Goal: Task Accomplishment & Management: Manage account settings

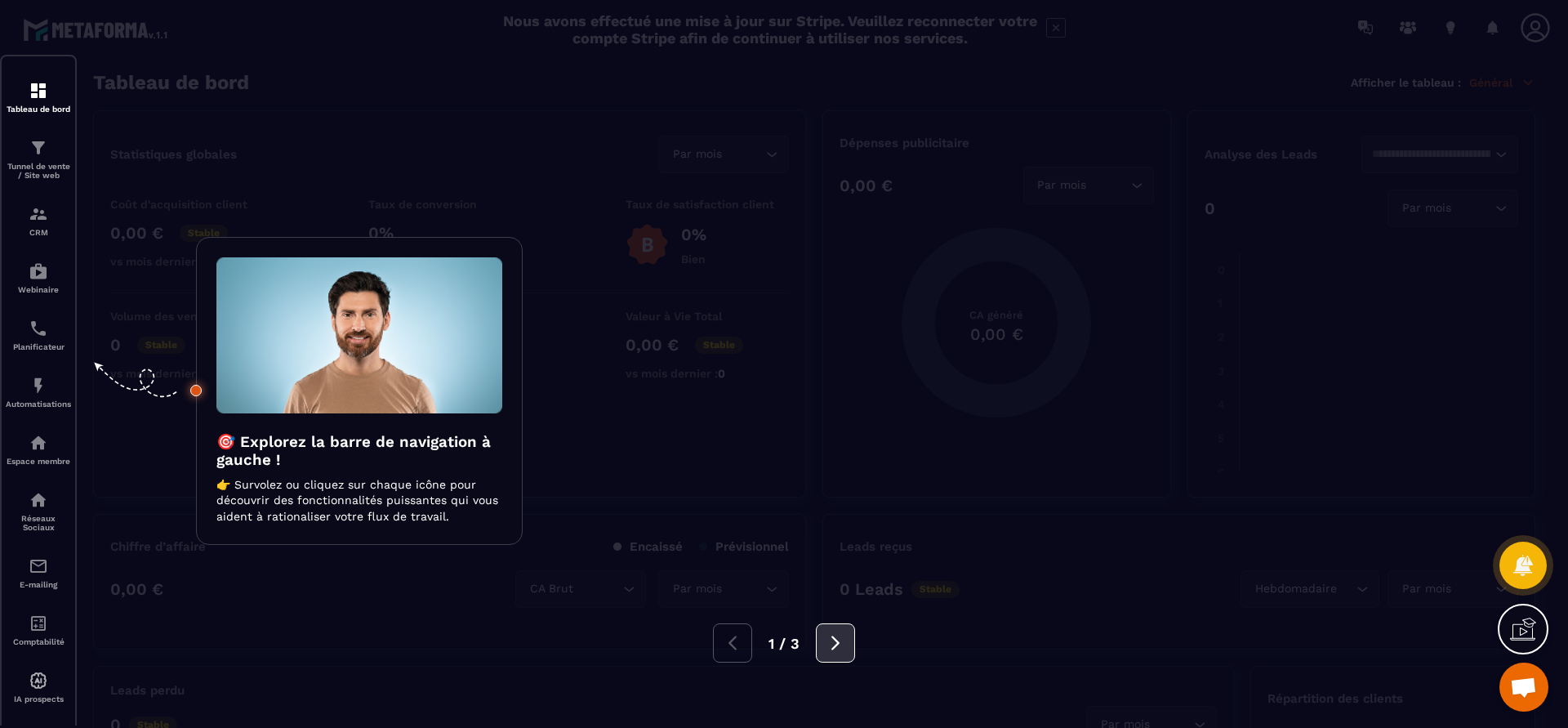
click at [833, 644] on icon at bounding box center [835, 642] width 18 height 18
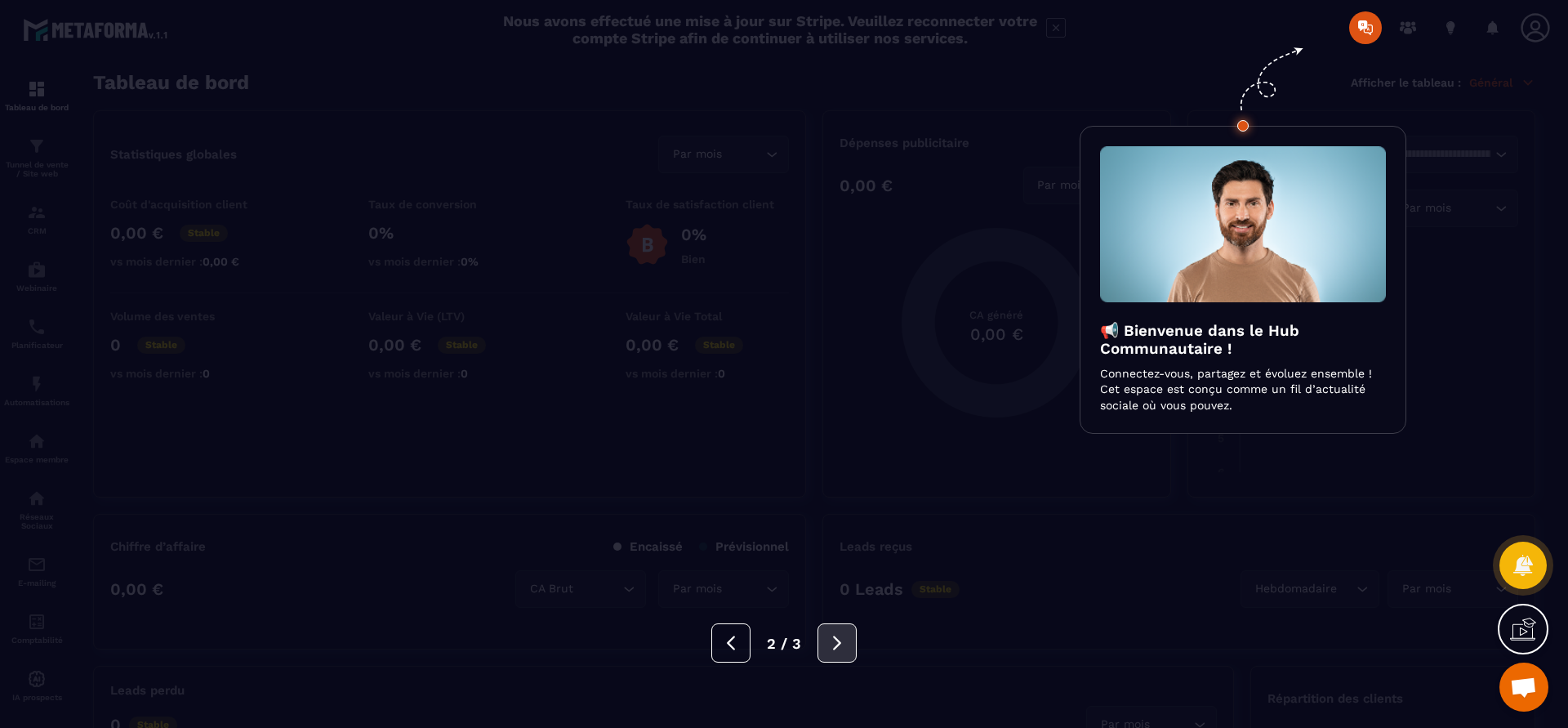
click at [833, 644] on icon at bounding box center [837, 642] width 18 height 18
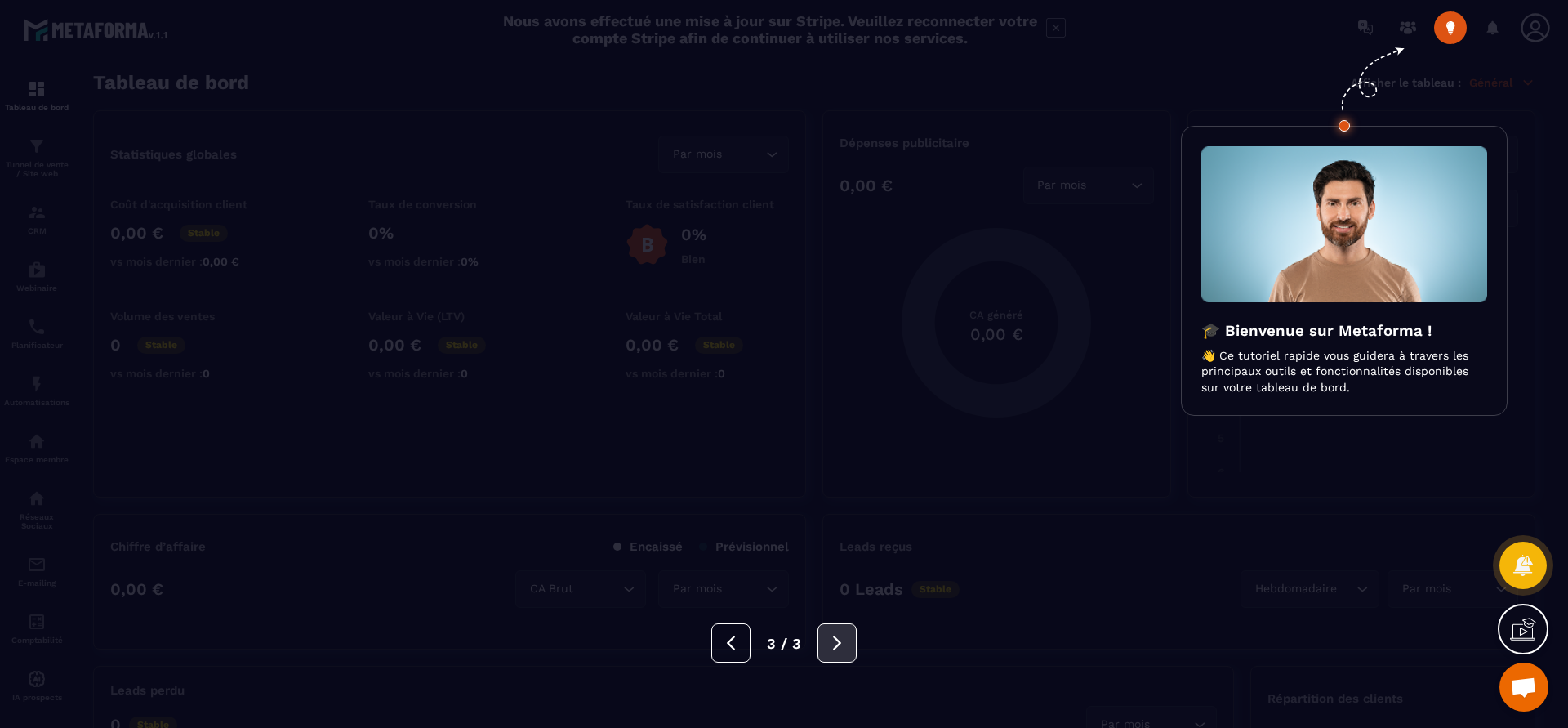
click at [841, 647] on icon at bounding box center [837, 642] width 18 height 18
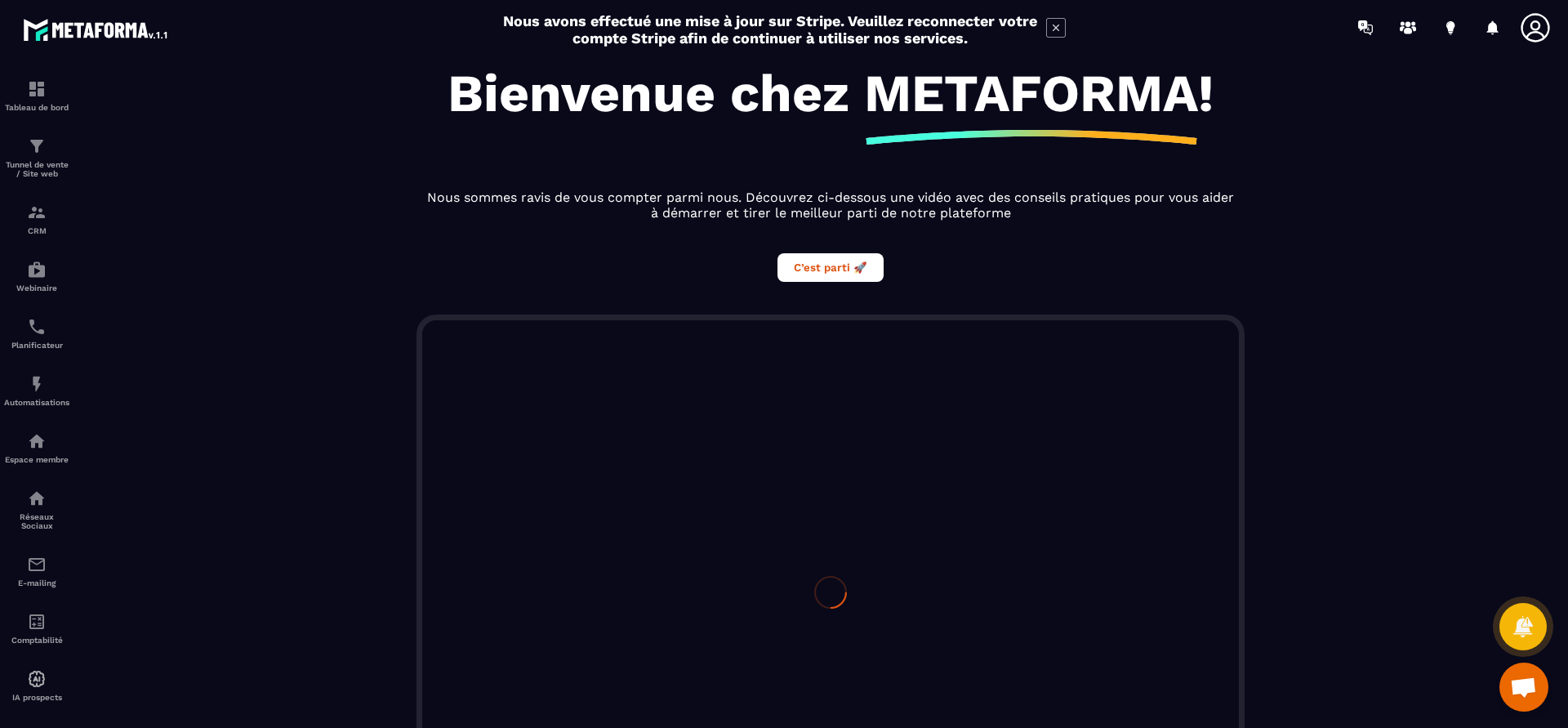
scroll to position [321, 0]
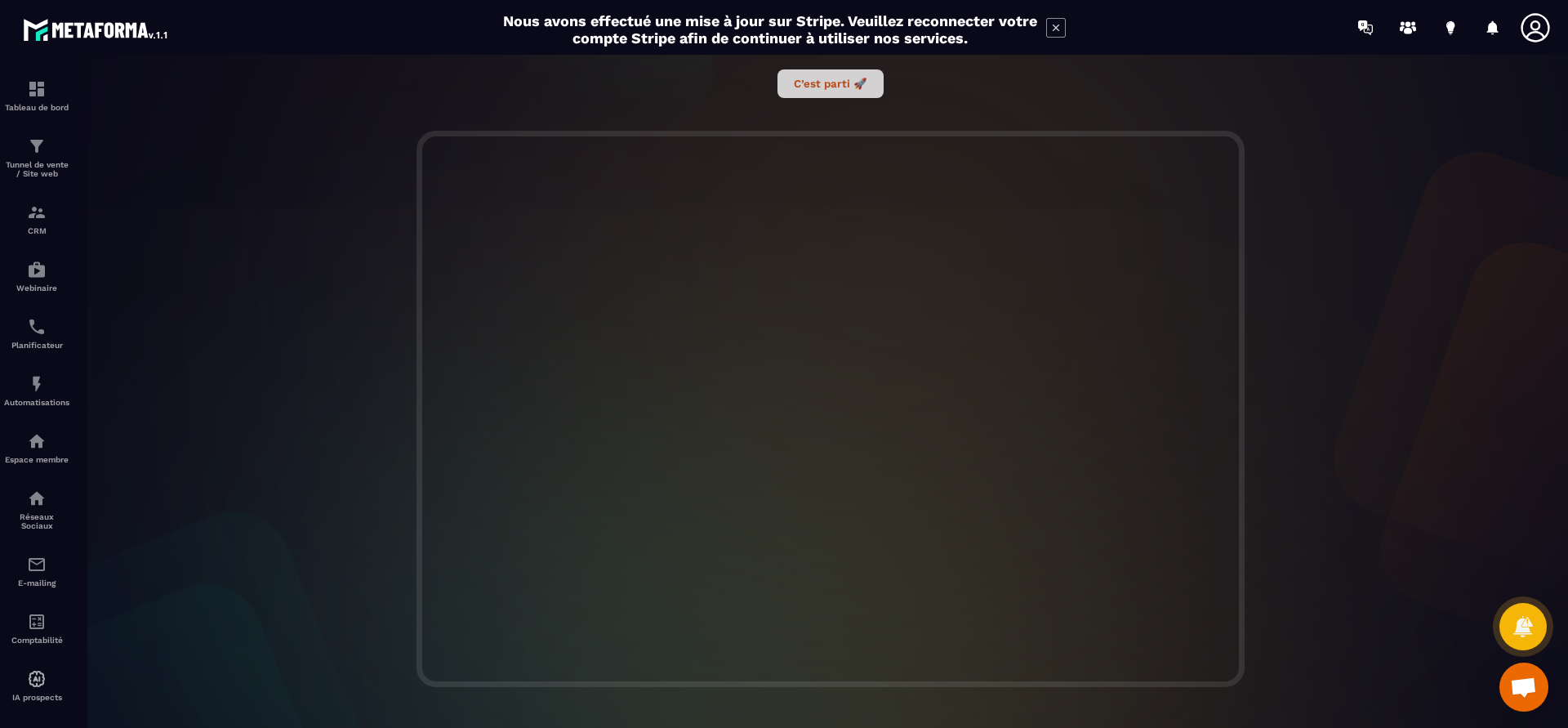
click at [848, 84] on button "C’est parti 🚀" at bounding box center [831, 83] width 106 height 29
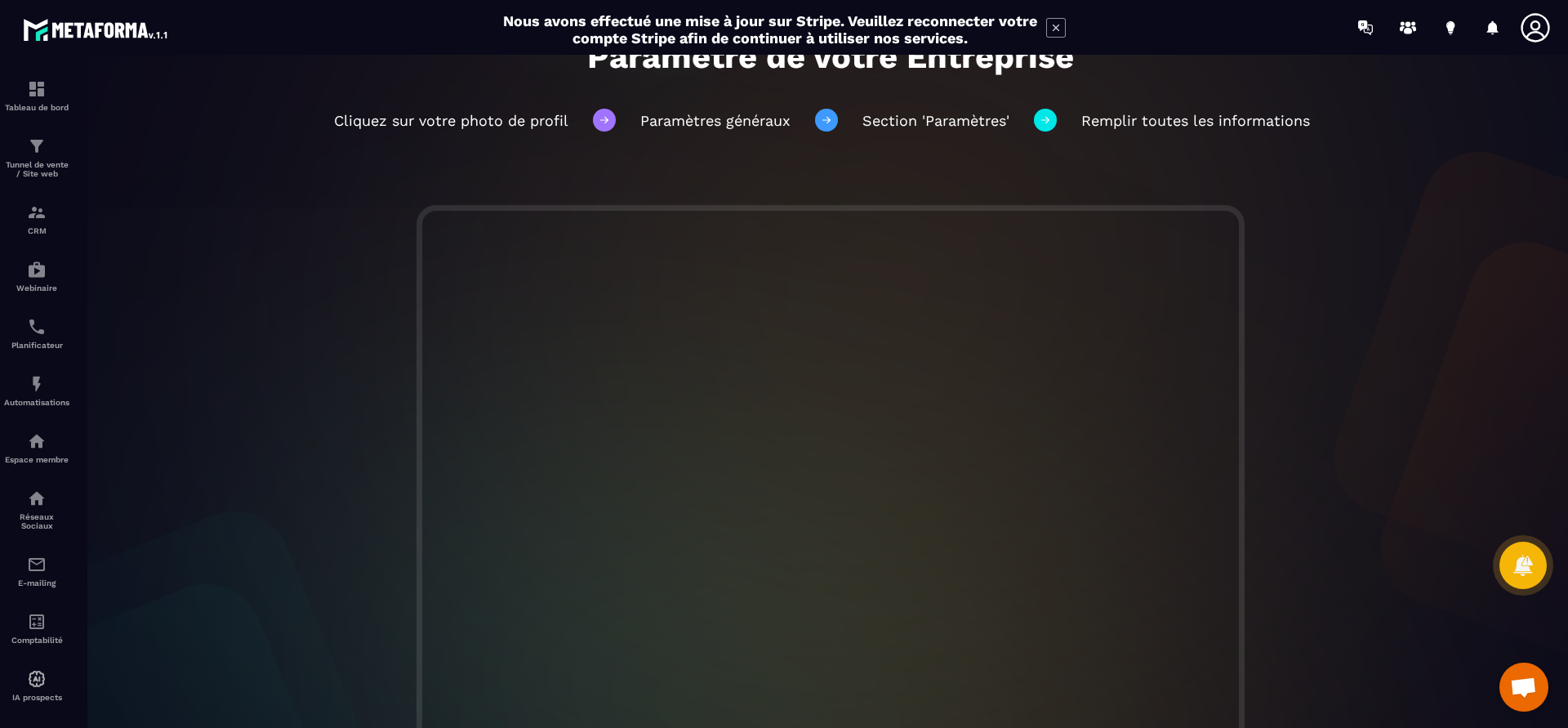
scroll to position [214, 0]
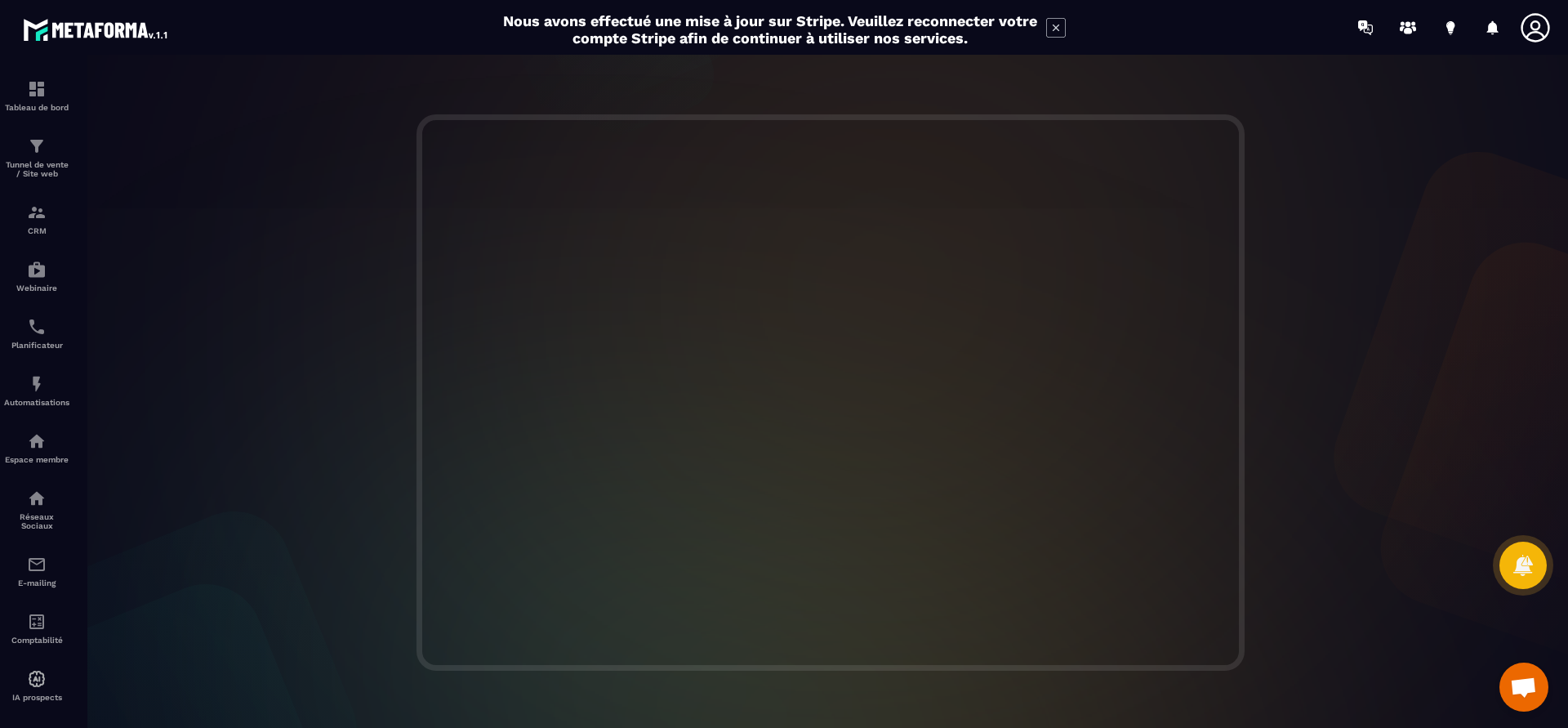
click at [1537, 24] on icon at bounding box center [1535, 28] width 33 height 33
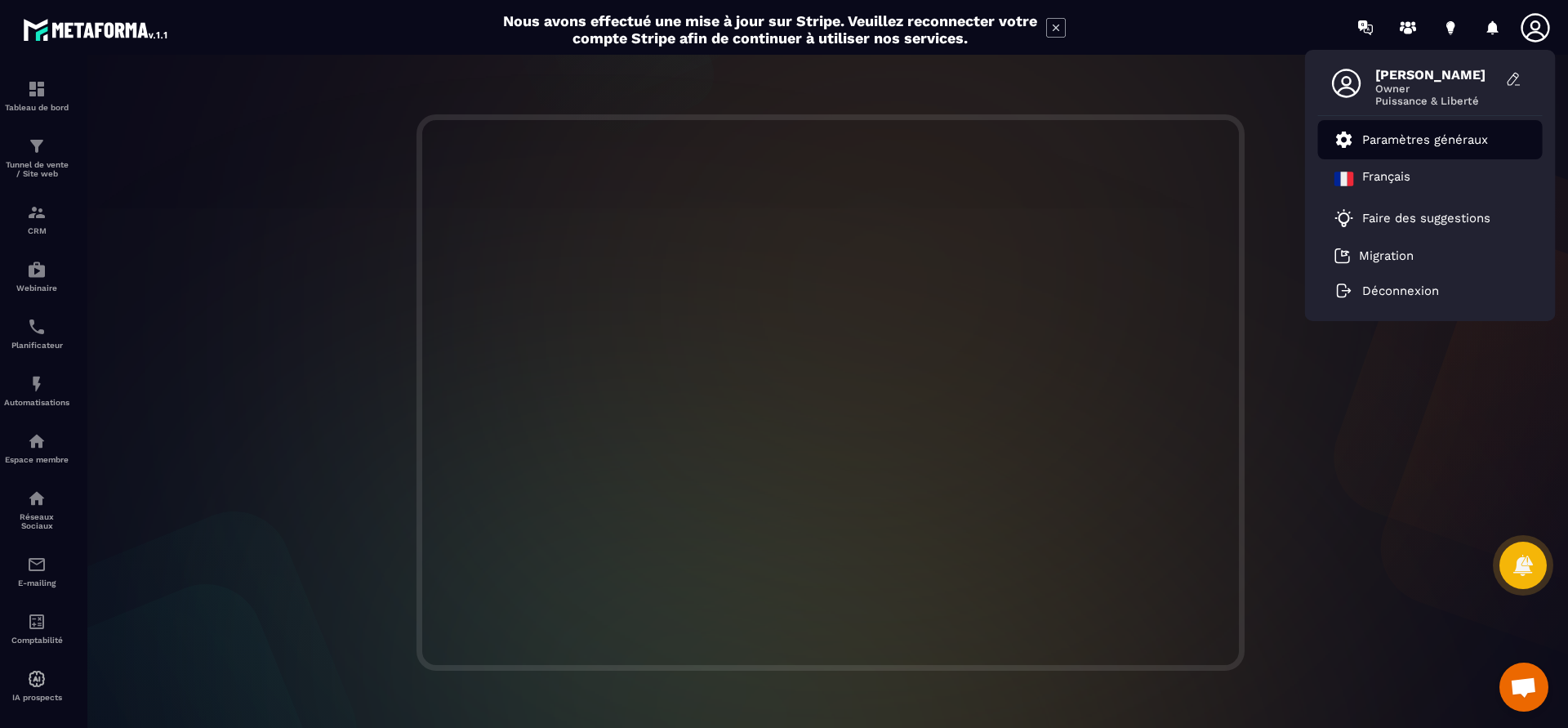
click at [1476, 135] on p "Paramètres généraux" at bounding box center [1425, 139] width 125 height 14
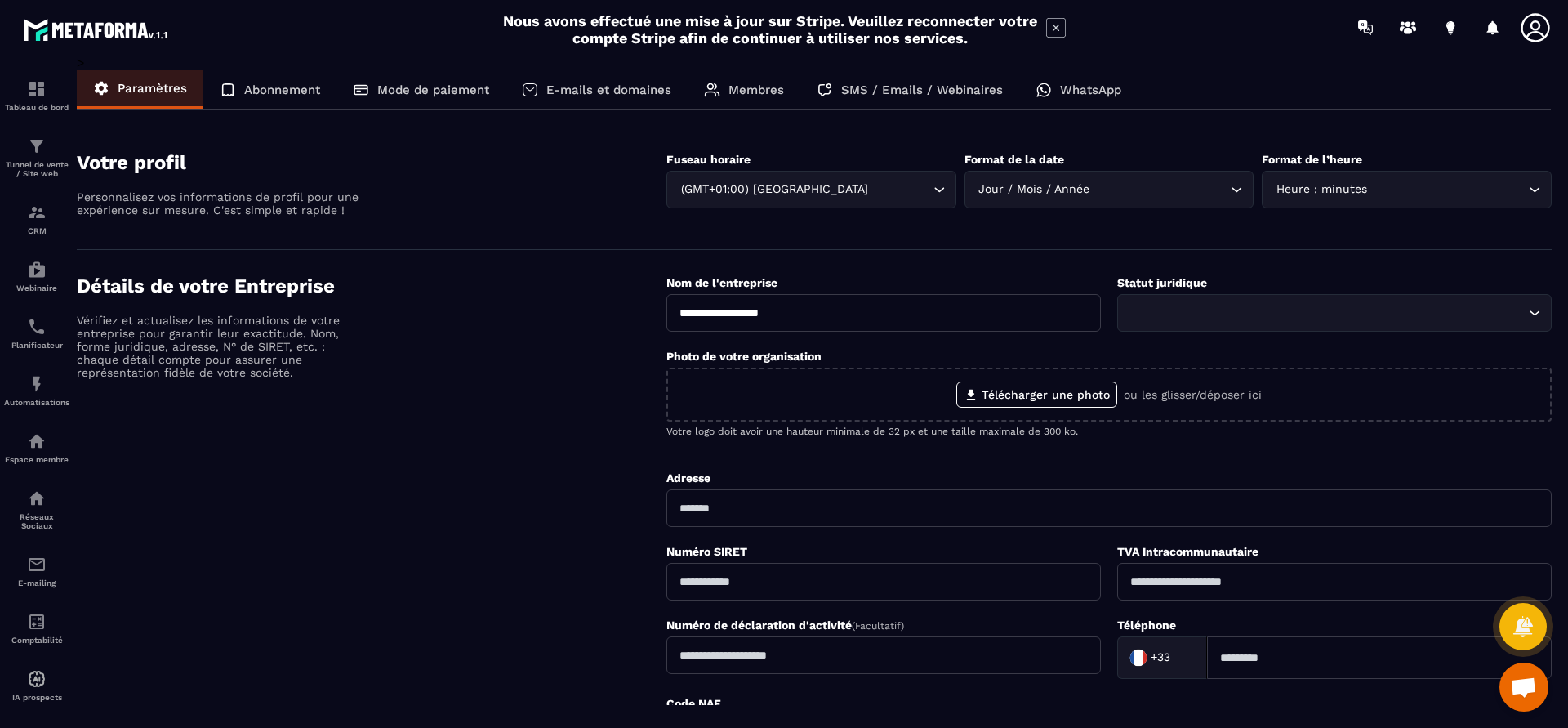
click at [1213, 304] on input "Search for option" at bounding box center [1326, 312] width 397 height 18
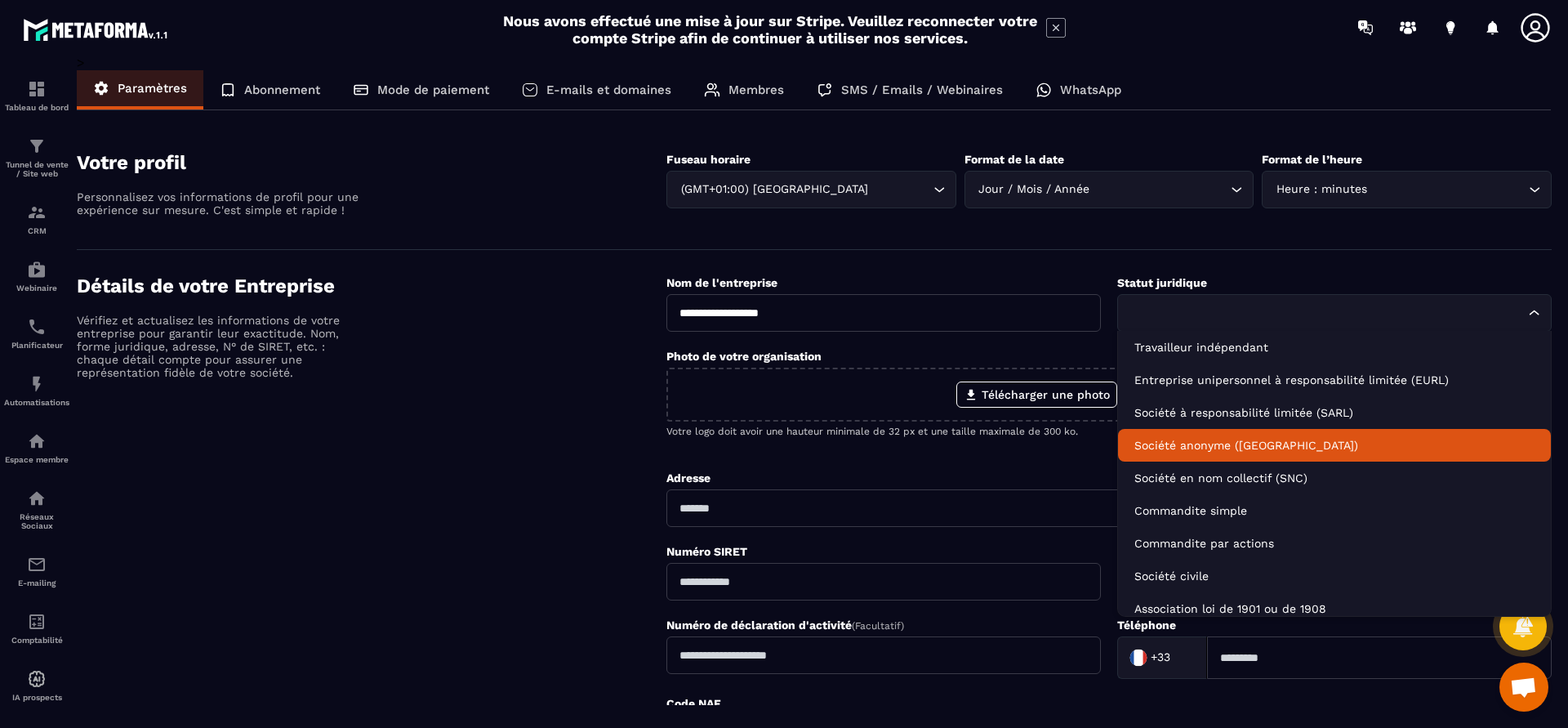
click at [1246, 437] on p "Société anonyme ([GEOGRAPHIC_DATA])" at bounding box center [1335, 444] width 401 height 16
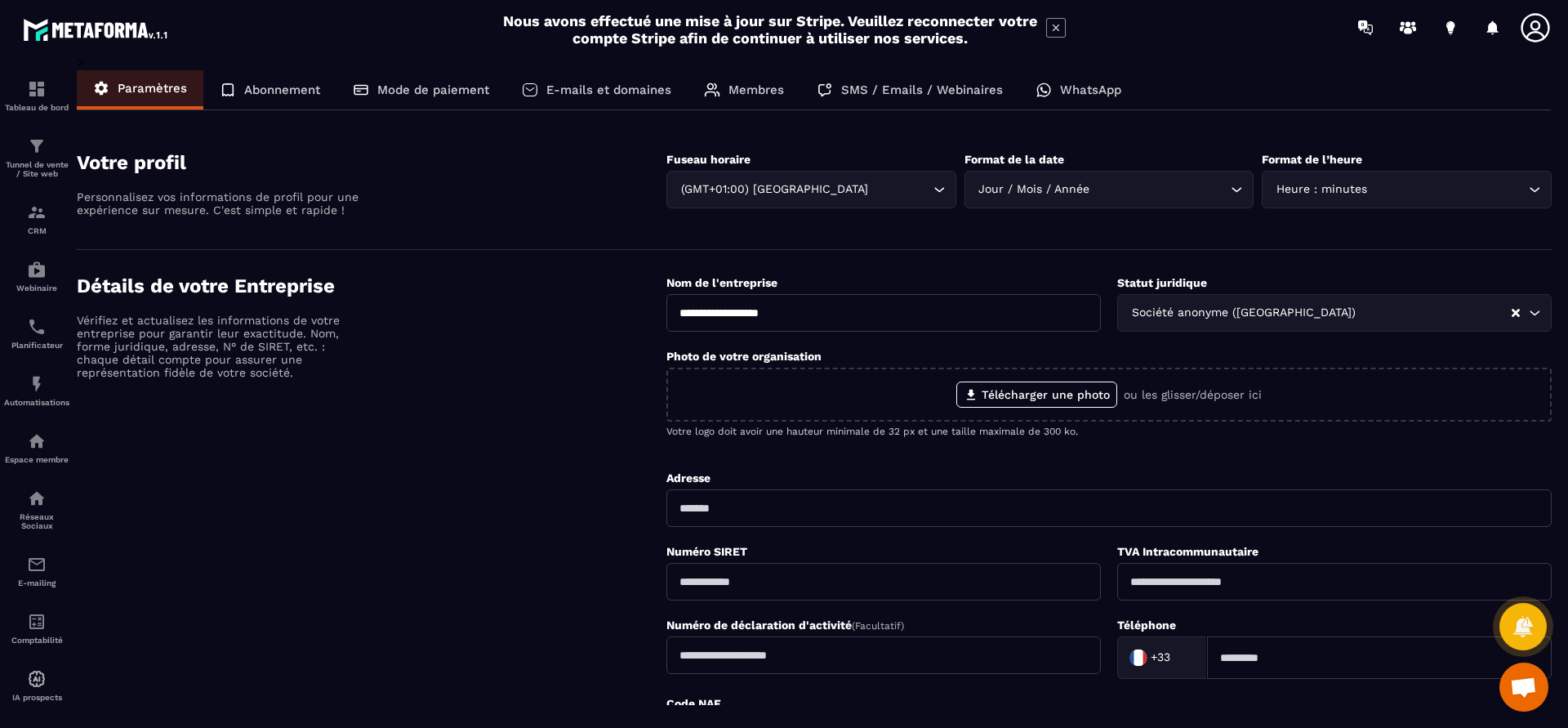
click at [864, 489] on input "text" at bounding box center [1109, 507] width 885 height 38
type input "**********"
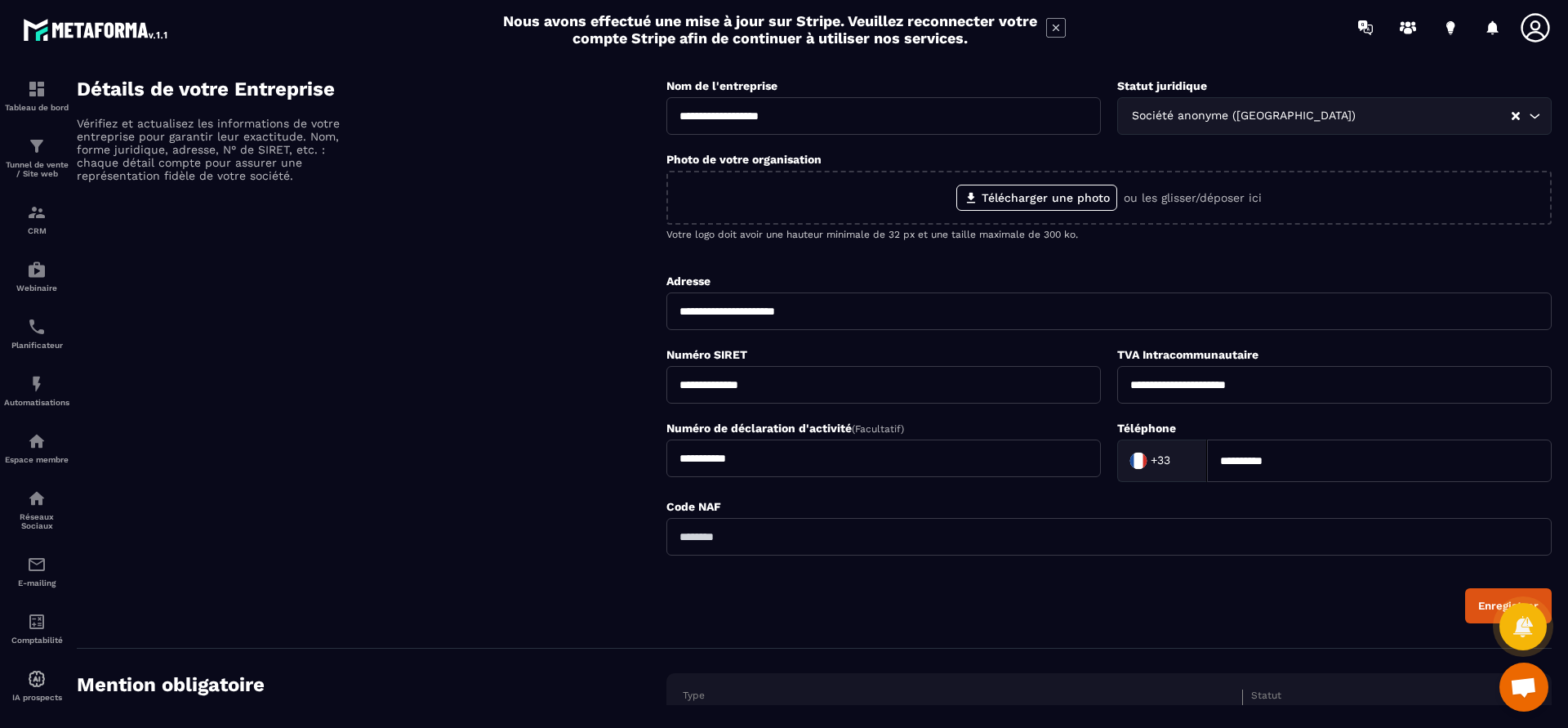
scroll to position [209, 0]
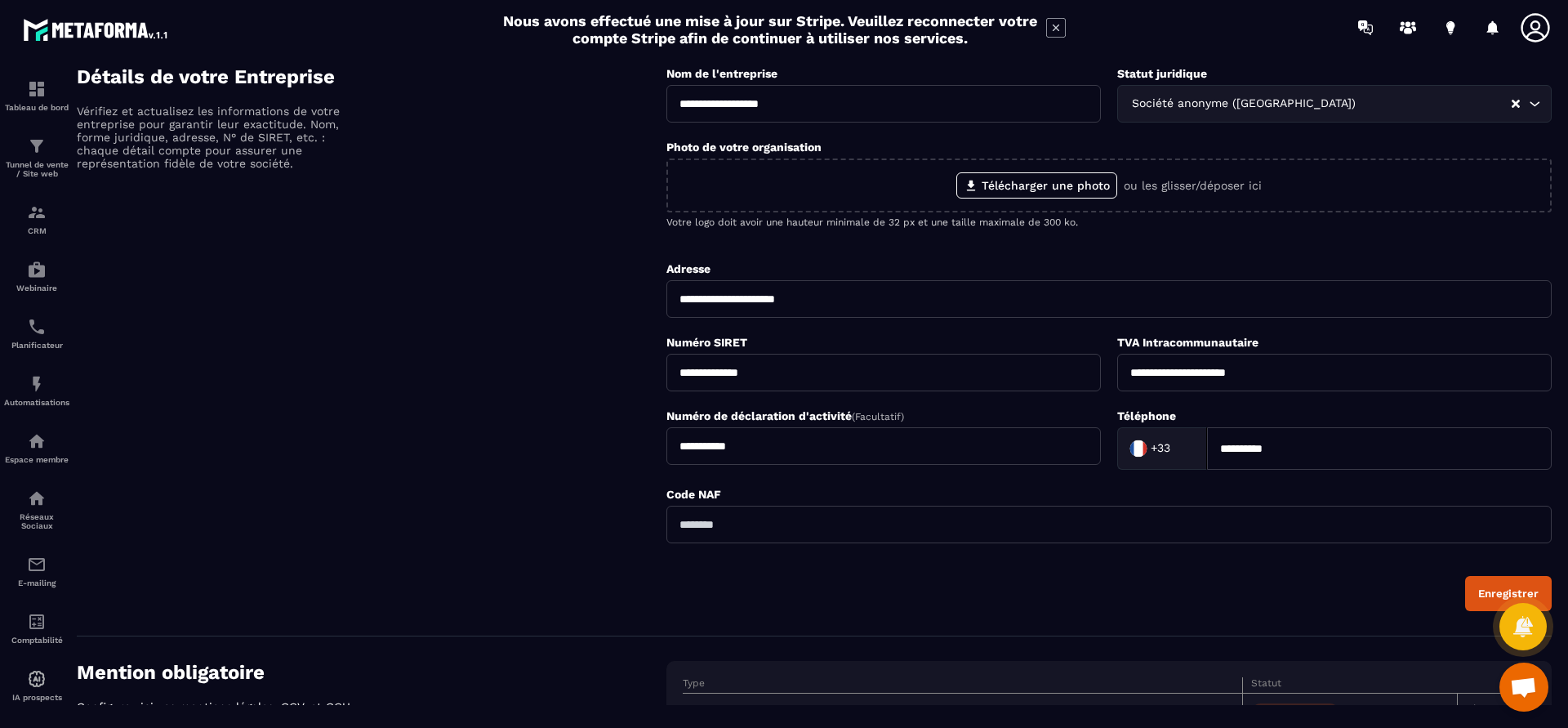
type input "**********"
click at [812, 506] on input "text" at bounding box center [1109, 524] width 885 height 38
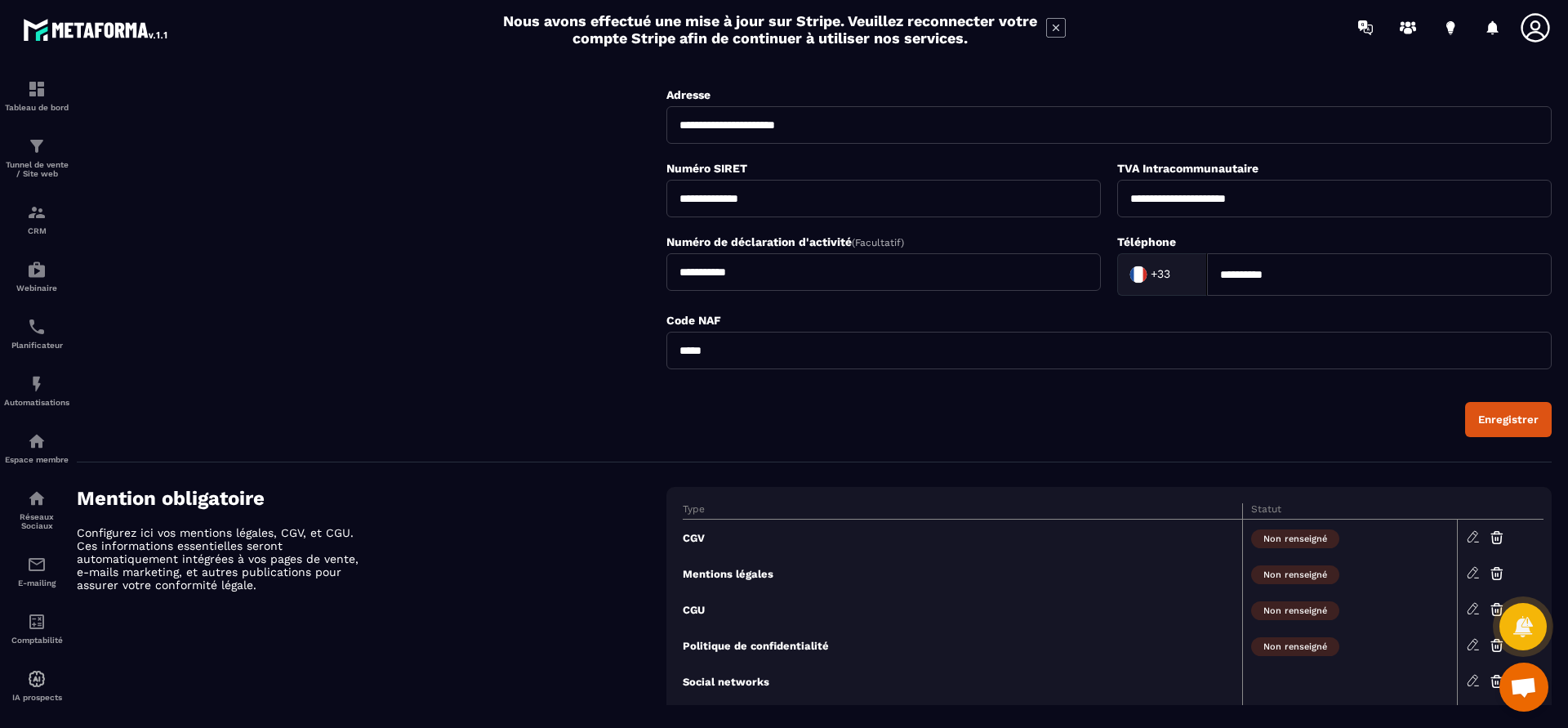
scroll to position [418, 0]
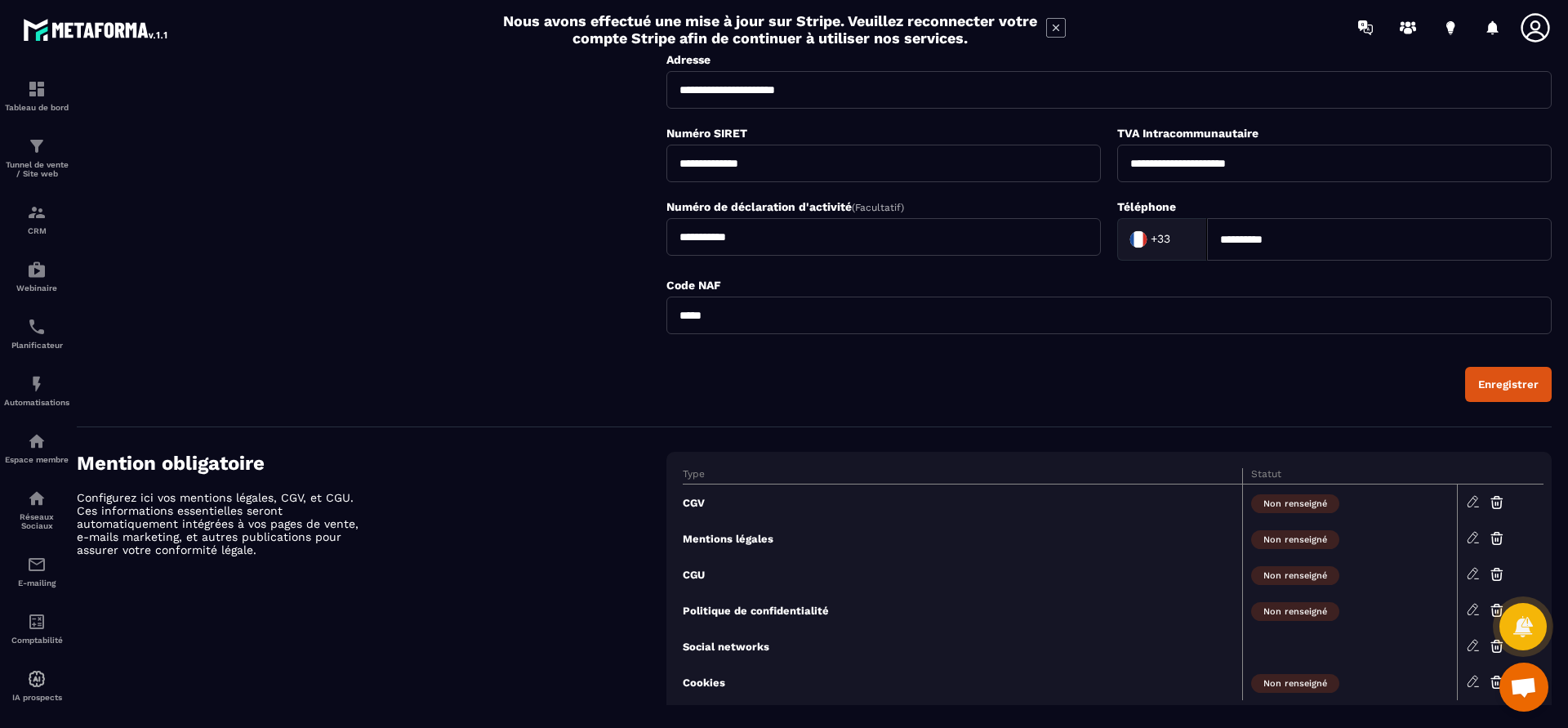
type input "*****"
click at [1302, 494] on span "Non renseigné" at bounding box center [1295, 503] width 88 height 19
click at [1510, 372] on button "Enregistrer" at bounding box center [1508, 385] width 87 height 35
